Goal: Transaction & Acquisition: Purchase product/service

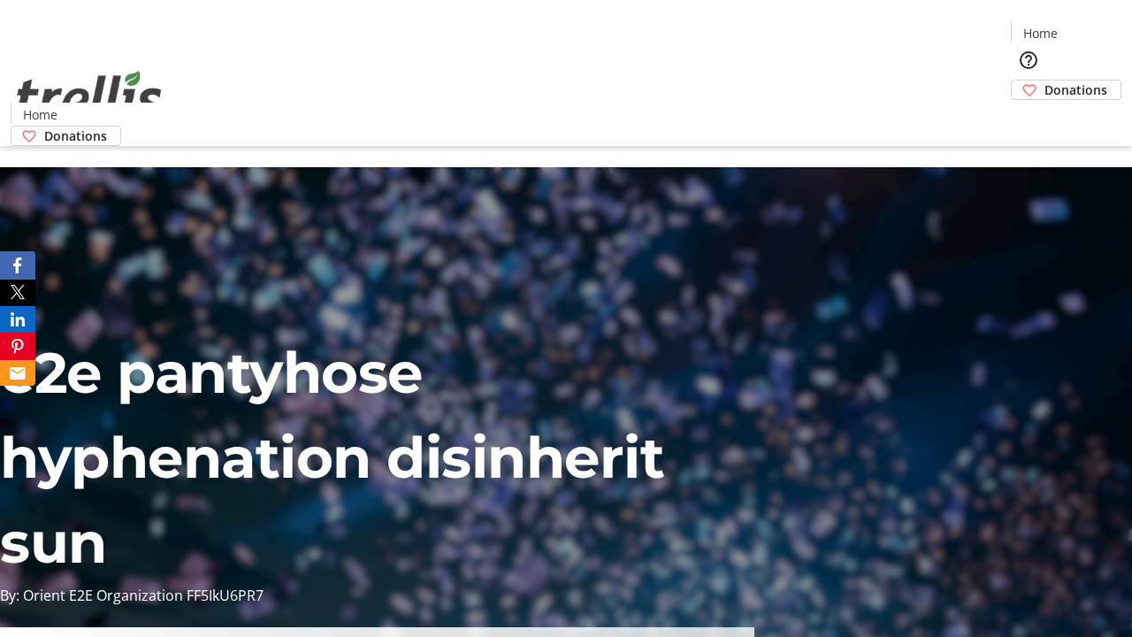
click at [1044, 80] on span "Donations" at bounding box center [1075, 89] width 63 height 19
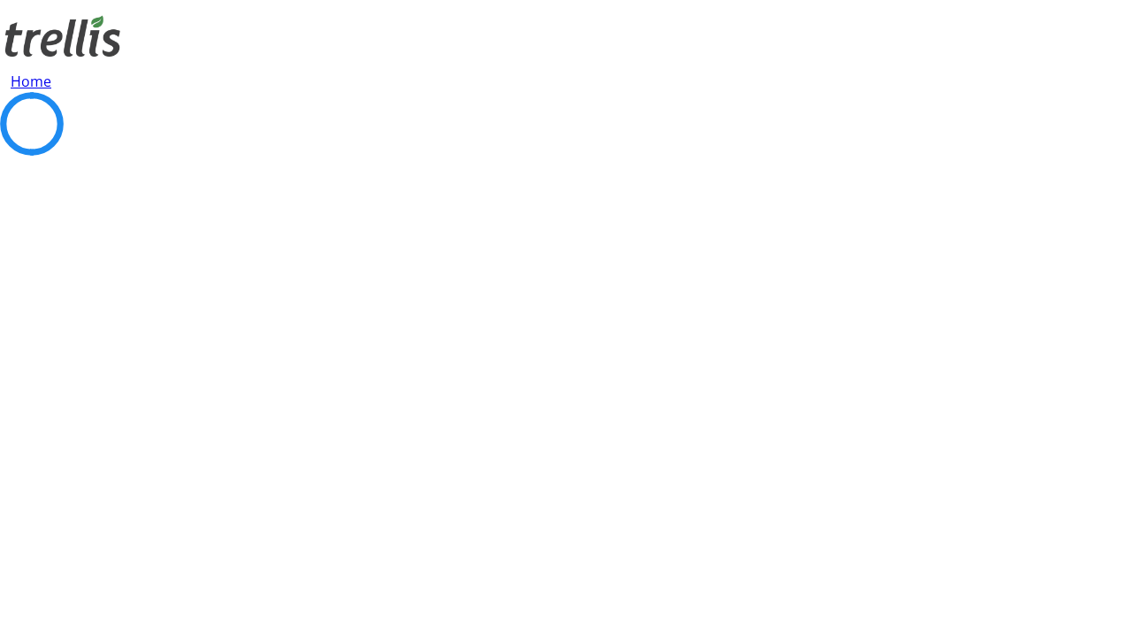
select select "CA"
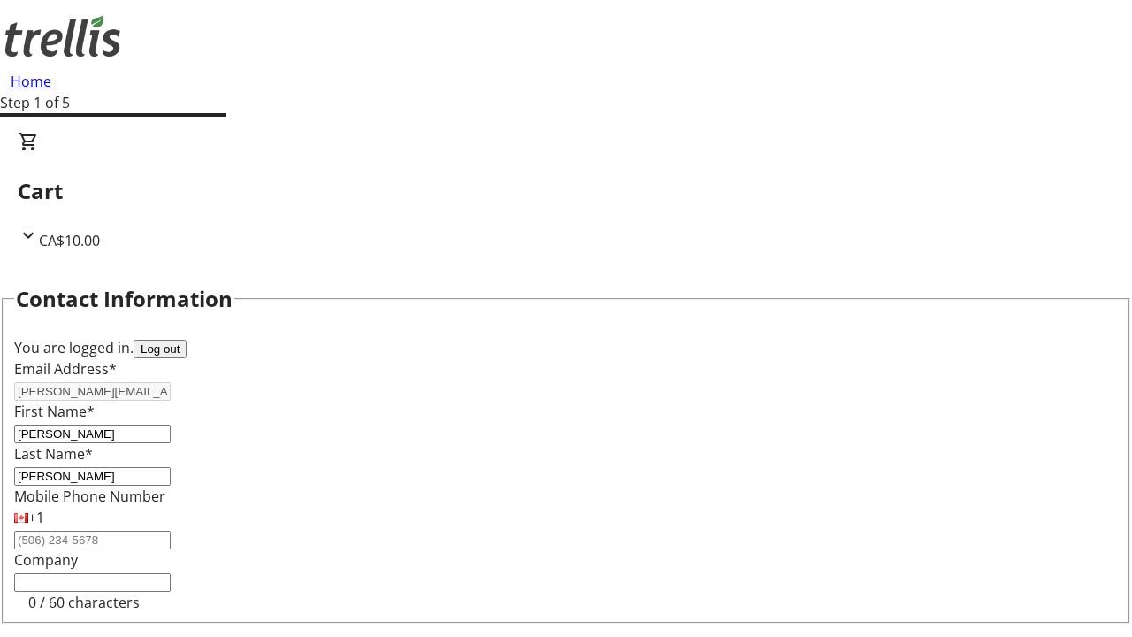
type input "[STREET_ADDRESS][PERSON_NAME]"
type input "Kelowna"
select select "BC"
type input "Kelowna"
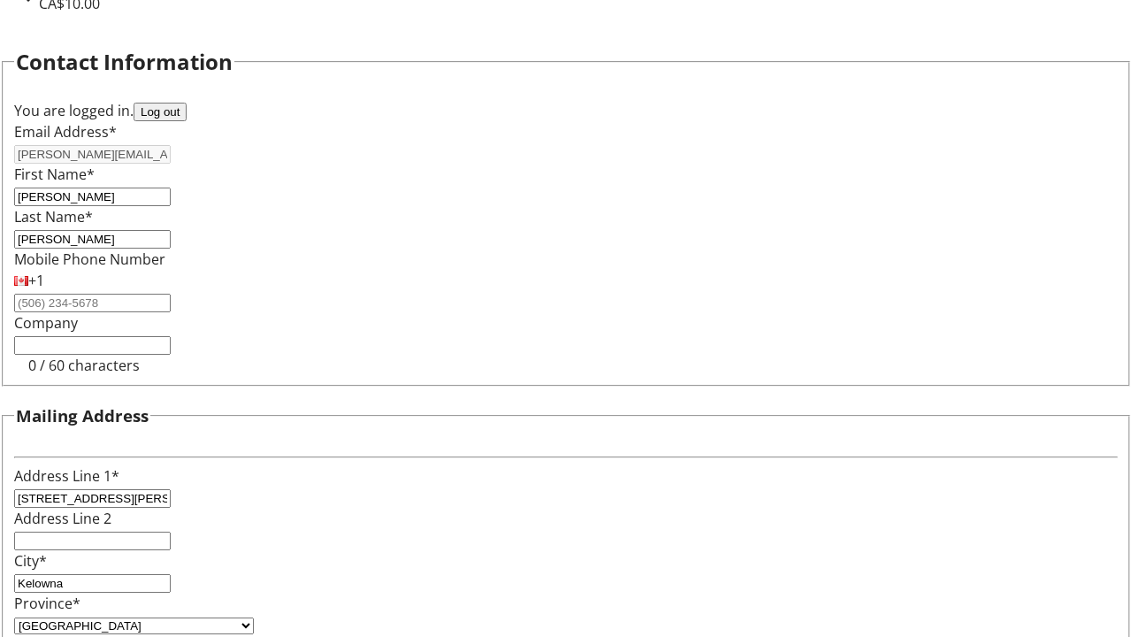
type input "V1Y 0C2"
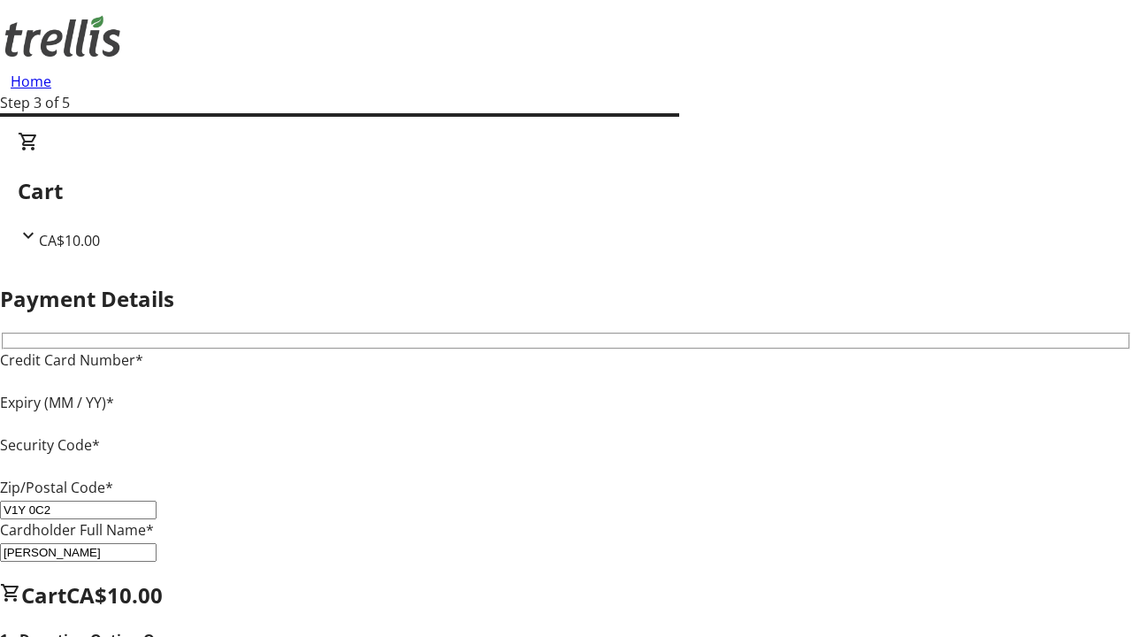
type input "V1Y 0C2"
